Goal: Complete application form: Complete application form

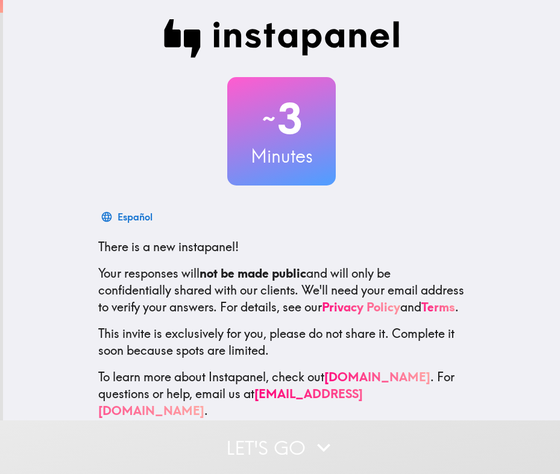
click at [315, 251] on p "There is a new instapanel!" at bounding box center [281, 247] width 366 height 17
click at [316, 261] on div "Español There is a new instapanel! Your responses will not be made public and w…" at bounding box center [282, 312] width 386 height 214
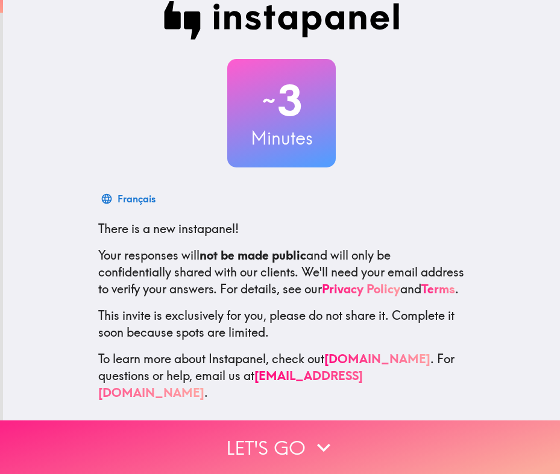
click at [286, 436] on button "Let's go" at bounding box center [280, 448] width 560 height 54
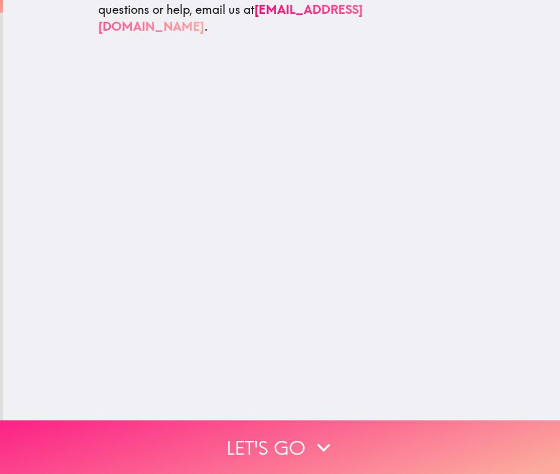
scroll to position [0, 0]
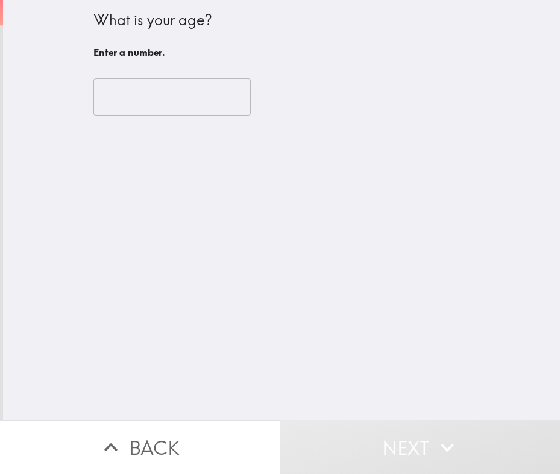
click at [129, 99] on input "number" at bounding box center [171, 96] width 157 height 37
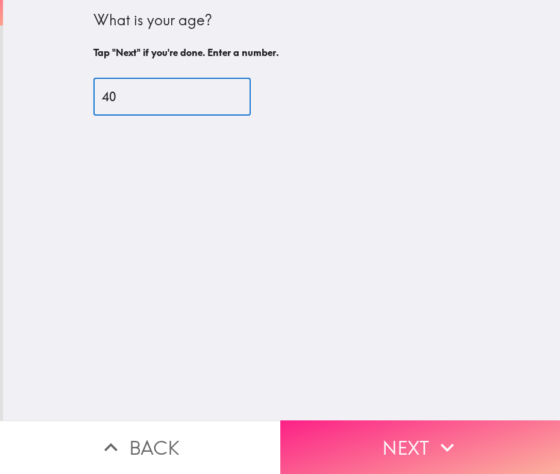
type input "40"
click at [370, 433] on button "Next" at bounding box center [420, 448] width 280 height 54
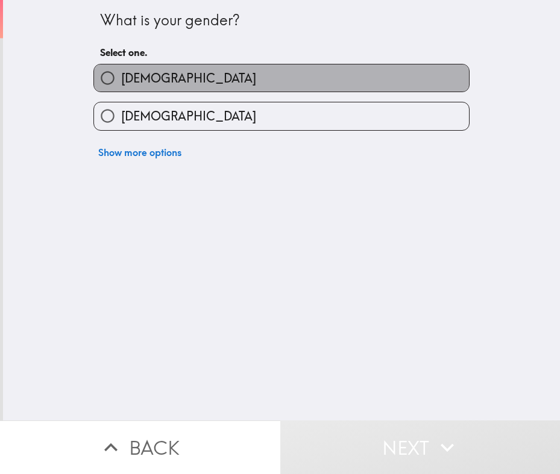
click at [142, 77] on label "[DEMOGRAPHIC_DATA]" at bounding box center [281, 77] width 375 height 27
click at [121, 77] on input "[DEMOGRAPHIC_DATA]" at bounding box center [107, 77] width 27 height 27
radio input "true"
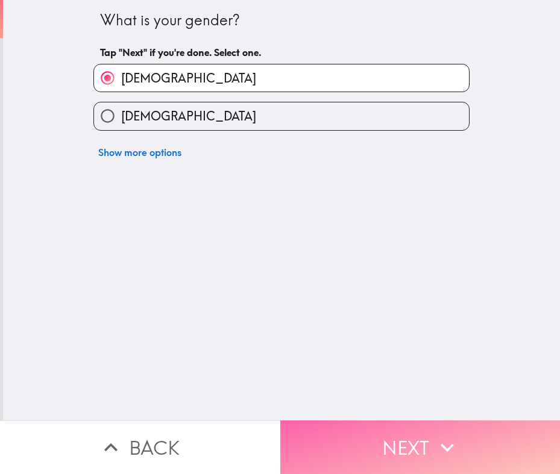
click at [390, 440] on button "Next" at bounding box center [420, 448] width 280 height 54
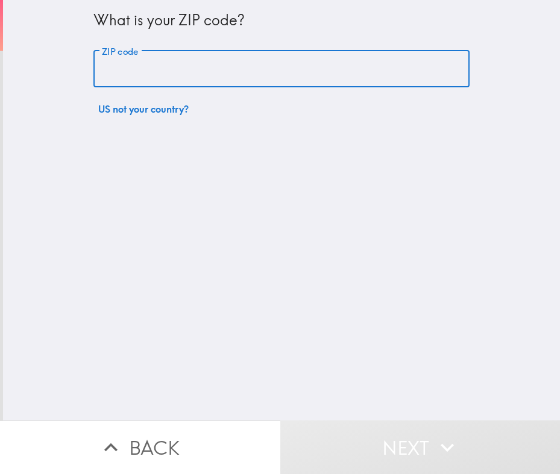
click at [136, 69] on input "ZIP code" at bounding box center [281, 69] width 376 height 37
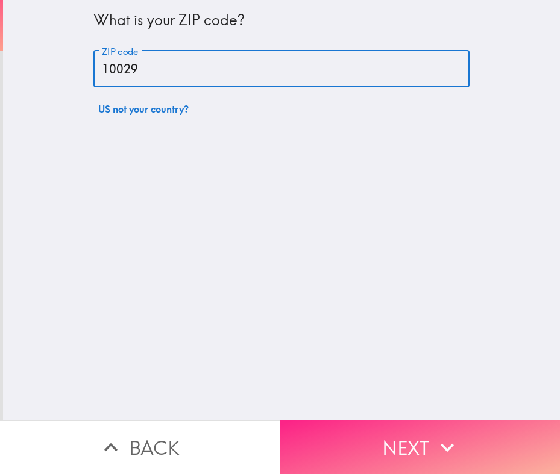
type input "10029"
click at [437, 434] on icon "button" at bounding box center [447, 447] width 27 height 27
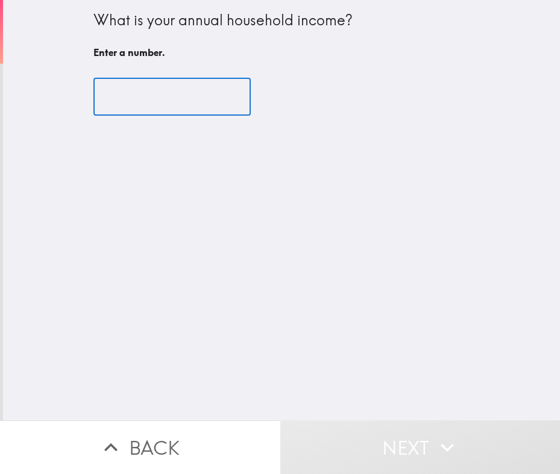
click at [127, 105] on input "number" at bounding box center [171, 96] width 157 height 37
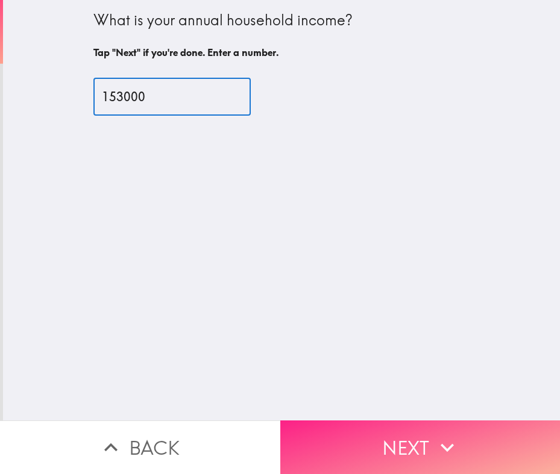
type input "153000"
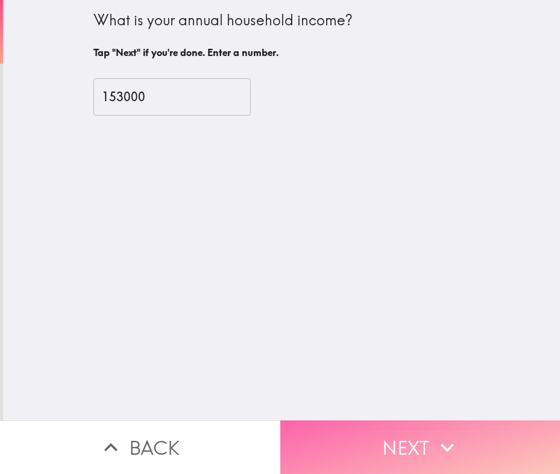
click at [403, 441] on button "Next" at bounding box center [420, 448] width 280 height 54
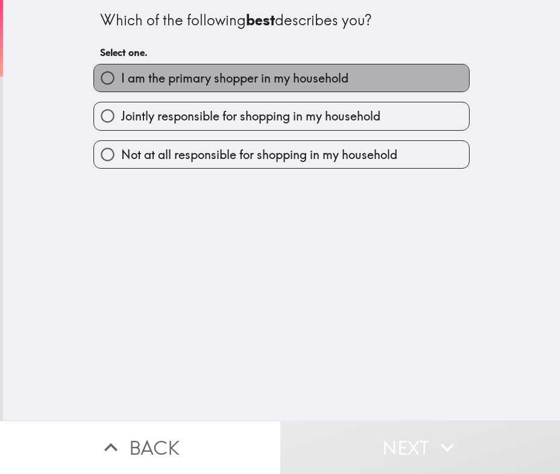
click at [195, 82] on span "I am the primary shopper in my household" at bounding box center [234, 78] width 227 height 17
click at [121, 82] on input "I am the primary shopper in my household" at bounding box center [107, 77] width 27 height 27
radio input "true"
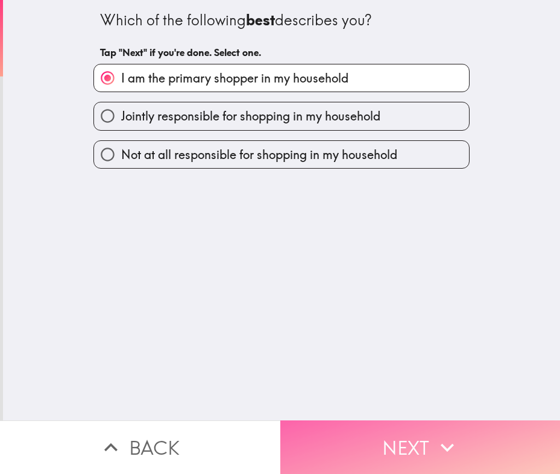
click at [407, 438] on button "Next" at bounding box center [420, 448] width 280 height 54
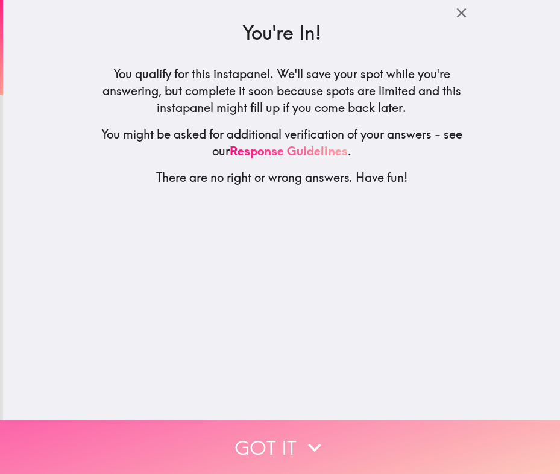
click at [279, 436] on button "Got it" at bounding box center [280, 448] width 560 height 54
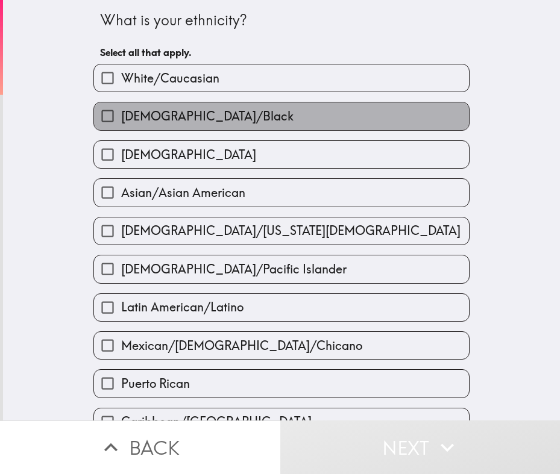
click at [121, 121] on span "[DEMOGRAPHIC_DATA]/Black" at bounding box center [207, 116] width 172 height 17
click at [116, 121] on input "[DEMOGRAPHIC_DATA]/Black" at bounding box center [107, 115] width 27 height 27
checkbox input "true"
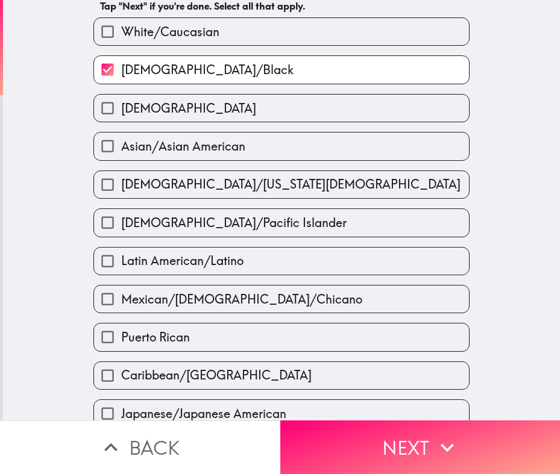
scroll to position [181, 0]
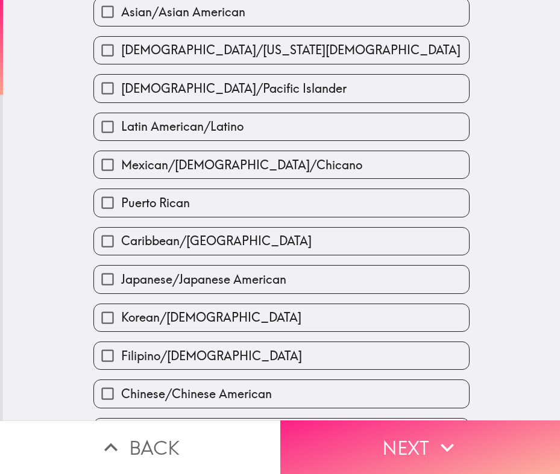
click at [421, 438] on button "Next" at bounding box center [420, 448] width 280 height 54
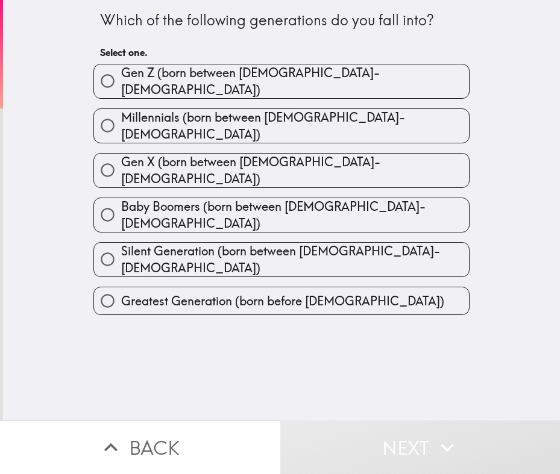
click at [258, 313] on div "Which of the following generations do you fall into? Select one. [PERSON_NAME] …" at bounding box center [281, 210] width 557 height 421
click at [260, 329] on div "Which of the following generations do you fall into? Select one. [PERSON_NAME] …" at bounding box center [281, 210] width 557 height 421
click at [308, 327] on div "Which of the following generations do you fall into? Select one. [PERSON_NAME] …" at bounding box center [281, 210] width 557 height 421
click at [313, 339] on div "Which of the following generations do you fall into? Select one. [PERSON_NAME] …" at bounding box center [281, 210] width 557 height 421
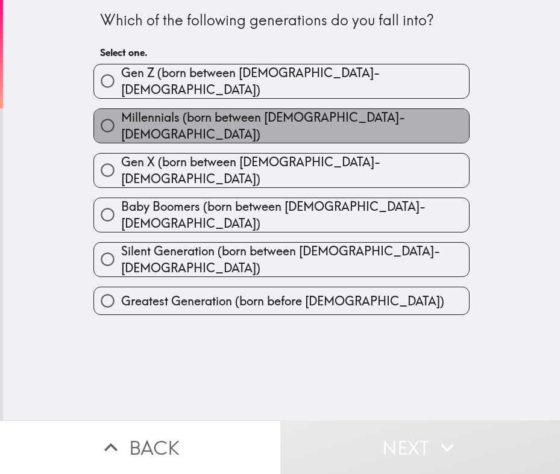
click at [173, 120] on span "Millennials (born between [DEMOGRAPHIC_DATA]-[DEMOGRAPHIC_DATA])" at bounding box center [295, 126] width 348 height 34
click at [121, 120] on input "Millennials (born between [DEMOGRAPHIC_DATA]-[DEMOGRAPHIC_DATA])" at bounding box center [107, 125] width 27 height 27
radio input "true"
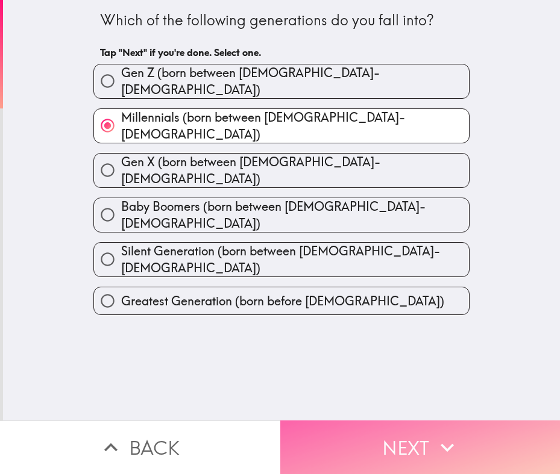
click at [386, 433] on button "Next" at bounding box center [420, 448] width 280 height 54
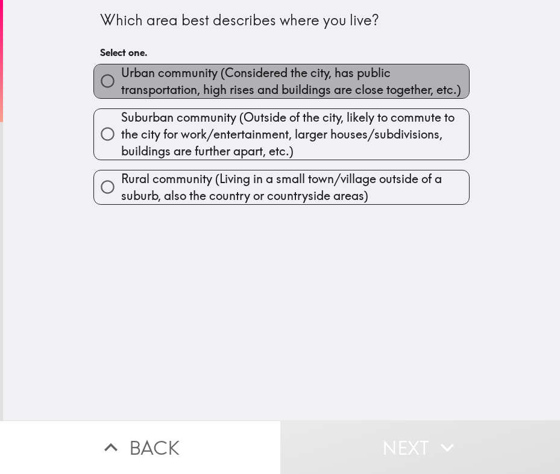
click at [178, 84] on span "Urban community (Considered the city, has public transportation, high rises and…" at bounding box center [295, 81] width 348 height 34
click at [121, 84] on input "Urban community (Considered the city, has public transportation, high rises and…" at bounding box center [107, 80] width 27 height 27
radio input "true"
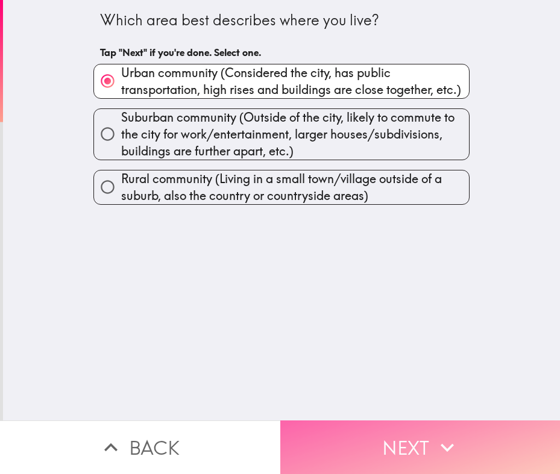
click at [399, 433] on button "Next" at bounding box center [420, 448] width 280 height 54
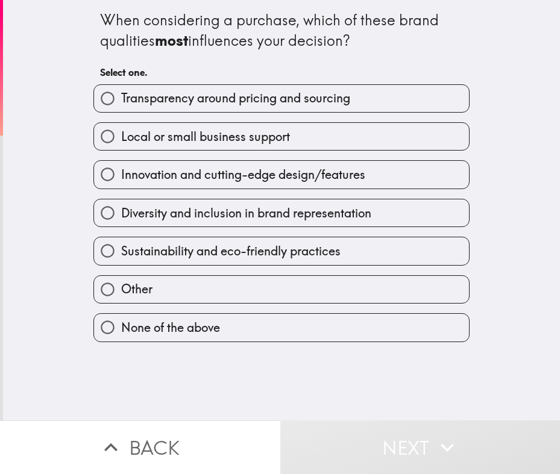
click at [84, 235] on div "Sustainability and eco-friendly practices" at bounding box center [277, 246] width 386 height 38
click at [84, 243] on div "Sustainability and eco-friendly practices" at bounding box center [277, 246] width 386 height 38
click at [239, 384] on div "When considering a purchase, which of these brand qualities most influences you…" at bounding box center [281, 210] width 557 height 421
click at [257, 390] on div "When considering a purchase, which of these brand qualities most influences you…" at bounding box center [281, 210] width 557 height 421
click at [252, 381] on div "When considering a purchase, which of these brand qualities most influences you…" at bounding box center [281, 210] width 557 height 421
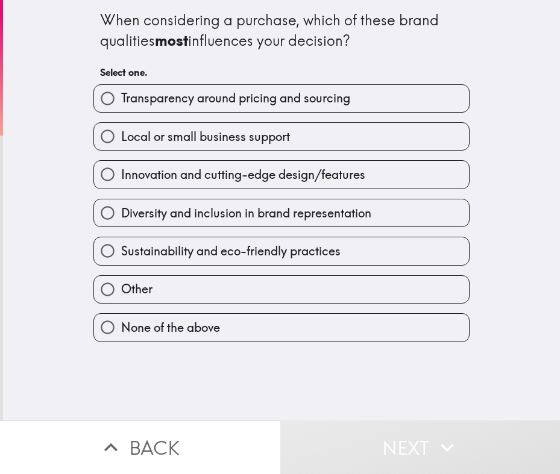
click at [252, 372] on div "When considering a purchase, which of these brand qualities most influences you…" at bounding box center [281, 210] width 557 height 421
click at [251, 368] on div "When considering a purchase, which of these brand qualities most influences you…" at bounding box center [281, 210] width 557 height 421
click at [251, 365] on div "When considering a purchase, which of these brand qualities most influences you…" at bounding box center [281, 210] width 557 height 421
click at [248, 361] on div "When considering a purchase, which of these brand qualities most influences you…" at bounding box center [281, 210] width 557 height 421
click at [248, 358] on div "When considering a purchase, which of these brand qualities most influences you…" at bounding box center [281, 210] width 557 height 421
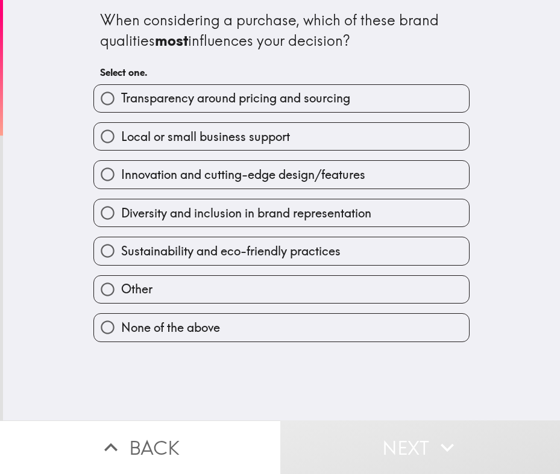
click at [246, 355] on div "When considering a purchase, which of these brand qualities most influences you…" at bounding box center [281, 210] width 557 height 421
click at [245, 353] on div "When considering a purchase, which of these brand qualities most influences you…" at bounding box center [281, 210] width 557 height 421
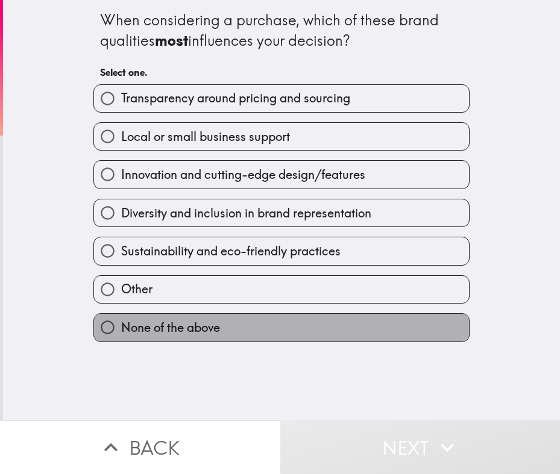
click at [162, 321] on span "None of the above" at bounding box center [170, 327] width 99 height 17
click at [121, 321] on input "None of the above" at bounding box center [107, 327] width 27 height 27
radio input "true"
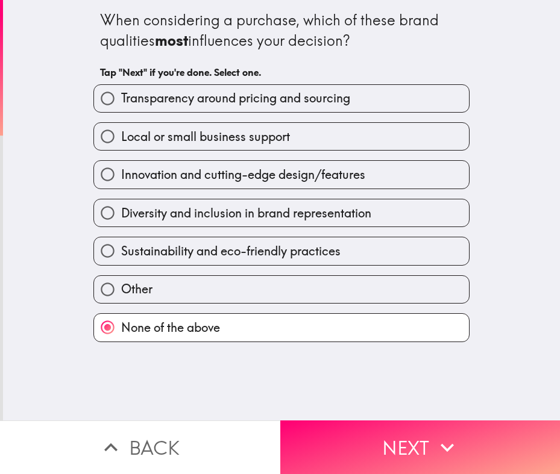
click at [337, 393] on div "When considering a purchase, which of these brand qualities most influences you…" at bounding box center [281, 210] width 557 height 421
click at [334, 389] on div "When considering a purchase, which of these brand qualities most influences you…" at bounding box center [281, 210] width 557 height 421
click at [331, 386] on div "When considering a purchase, which of these brand qualities most influences you…" at bounding box center [281, 210] width 557 height 421
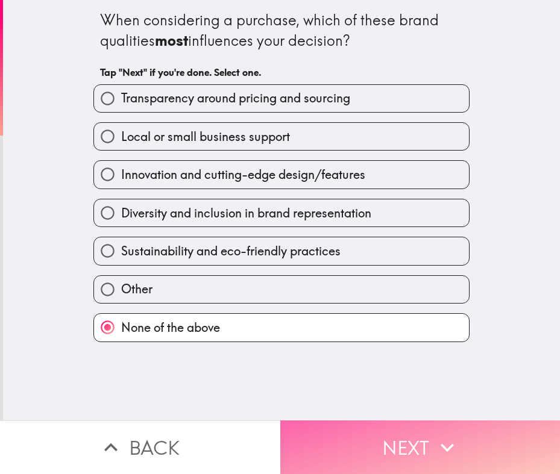
click at [375, 442] on button "Next" at bounding box center [420, 448] width 280 height 54
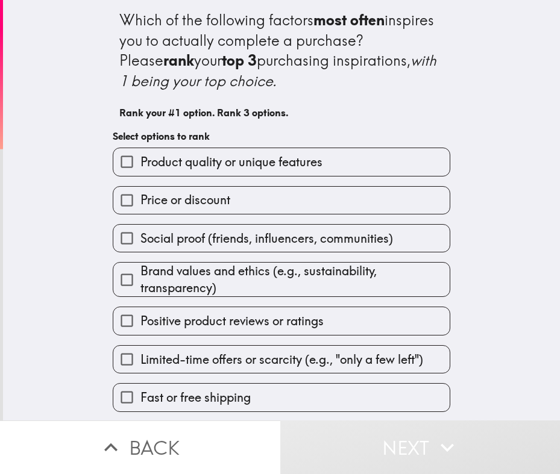
scroll to position [1, 0]
click at [78, 280] on div "Which of the following factors most often inspires you to actually complete a p…" at bounding box center [281, 210] width 557 height 421
click at [79, 272] on div "Which of the following factors most often inspires you to actually complete a p…" at bounding box center [281, 210] width 557 height 421
click at [79, 270] on div "Which of the following factors most often inspires you to actually complete a p…" at bounding box center [281, 210] width 557 height 421
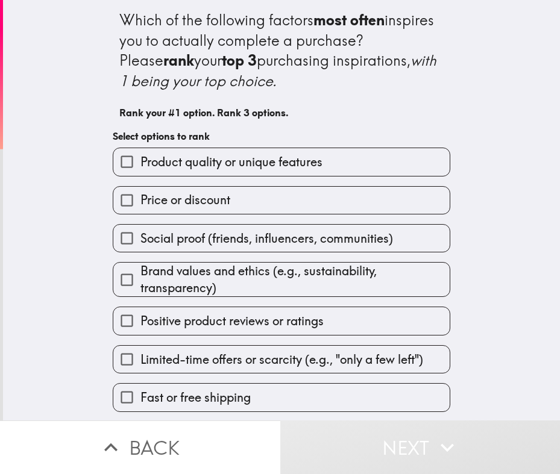
click at [89, 278] on div "Which of the following factors most often inspires you to actually complete a p…" at bounding box center [282, 206] width 386 height 412
click at [89, 273] on div "Which of the following factors most often inspires you to actually complete a p…" at bounding box center [282, 206] width 386 height 412
click at [90, 270] on div "Which of the following factors most often inspires you to actually complete a p…" at bounding box center [282, 206] width 386 height 412
click at [91, 269] on div "Which of the following factors most often inspires you to actually complete a p…" at bounding box center [282, 206] width 386 height 412
click at [92, 268] on div "Which of the following factors most often inspires you to actually complete a p…" at bounding box center [282, 206] width 386 height 412
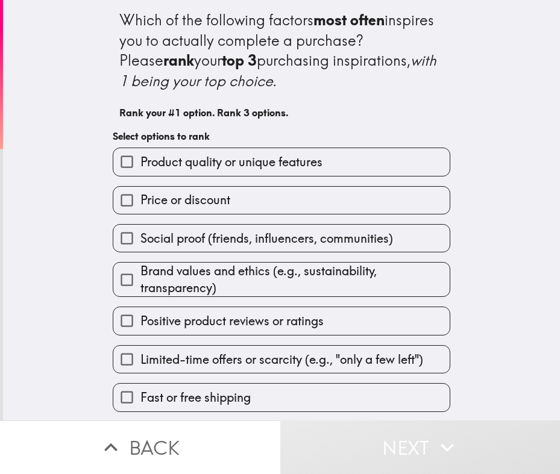
click at [92, 266] on div "Which of the following factors most often inspires you to actually complete a p…" at bounding box center [282, 206] width 386 height 412
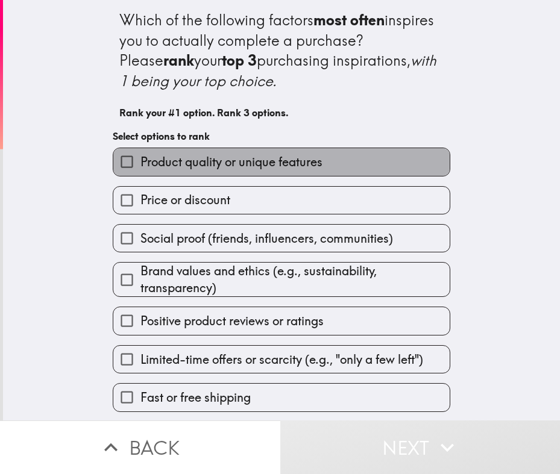
click at [142, 157] on span "Product quality or unique features" at bounding box center [231, 162] width 182 height 17
click at [140, 157] on input "Product quality or unique features" at bounding box center [126, 161] width 27 height 27
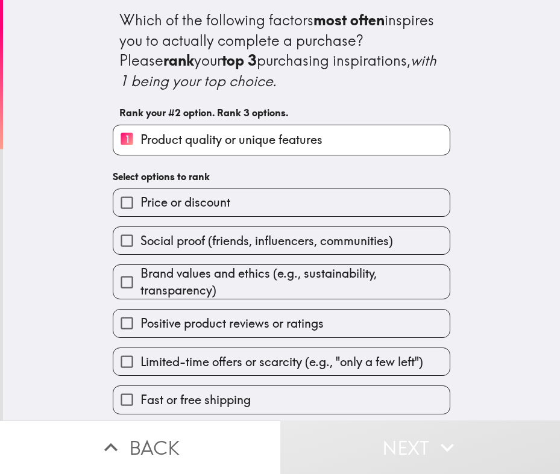
click at [165, 324] on span "Positive product reviews or ratings" at bounding box center [231, 323] width 183 height 17
click at [140, 324] on input "Positive product reviews or ratings" at bounding box center [126, 323] width 27 height 27
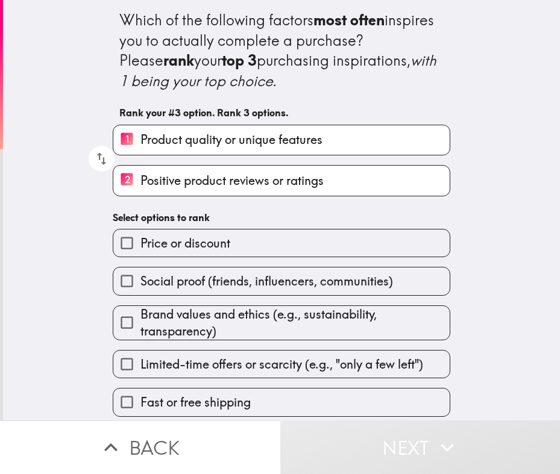
click at [89, 316] on div "Which of the following factors most often inspires you to actually complete a p…" at bounding box center [282, 208] width 386 height 417
